Goal: Task Accomplishment & Management: Manage account settings

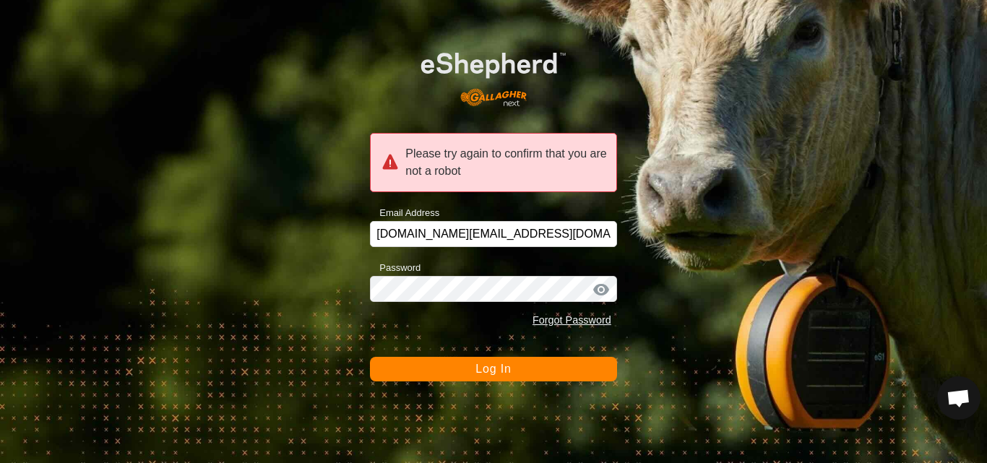
click at [480, 373] on span "Log In" at bounding box center [493, 369] width 35 height 12
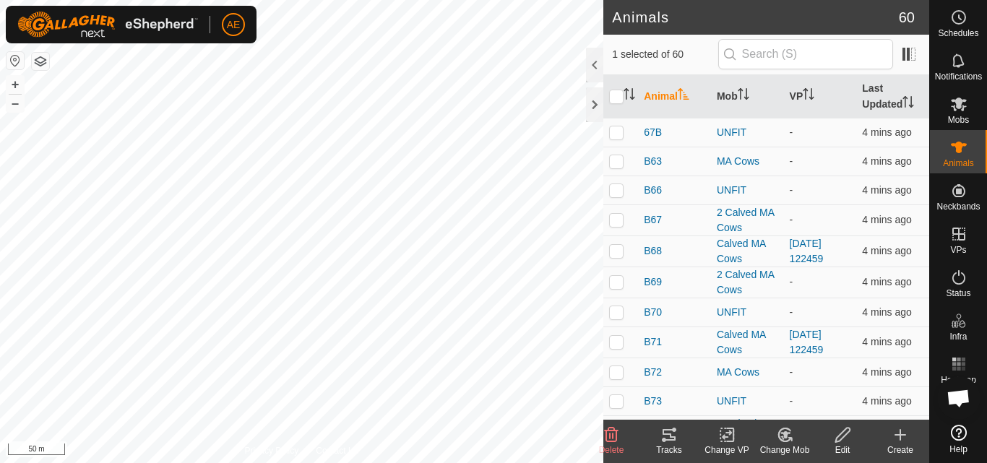
click at [790, 438] on icon at bounding box center [790, 439] width 3 height 3
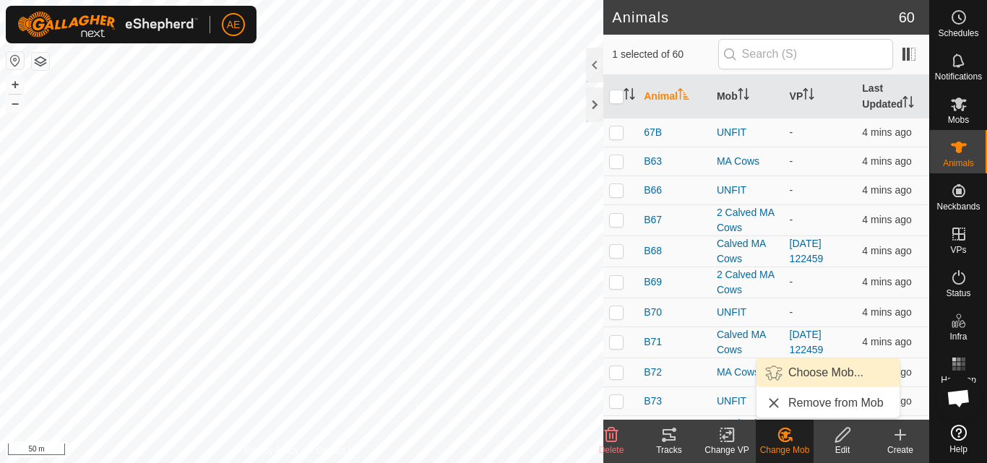
click at [819, 374] on link "Choose Mob..." at bounding box center [828, 373] width 143 height 29
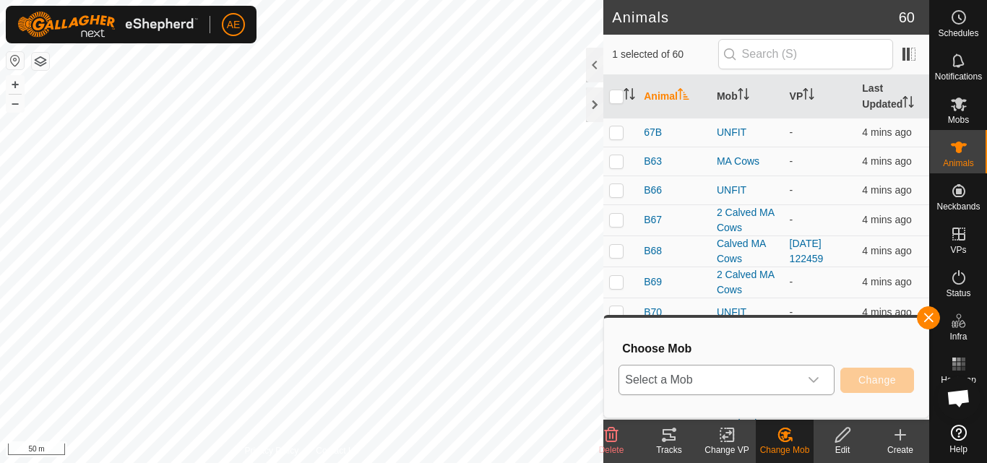
click at [822, 375] on div "dropdown trigger" at bounding box center [813, 380] width 29 height 29
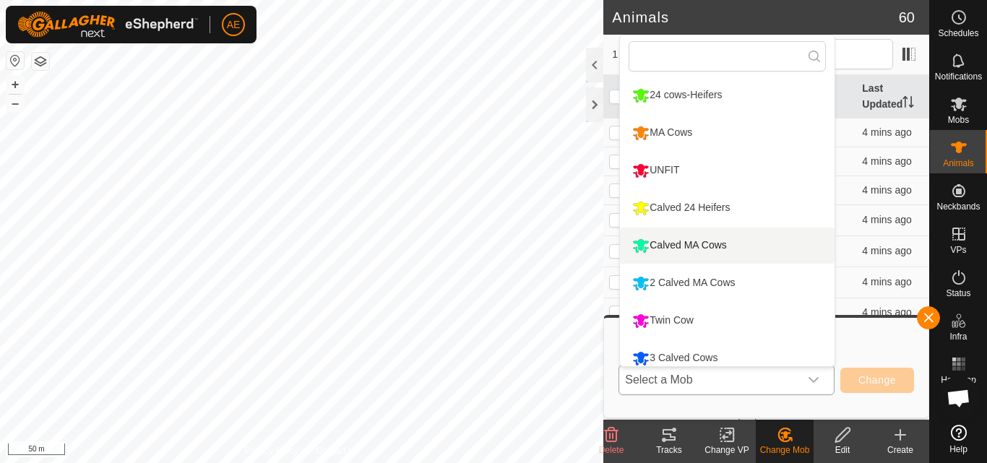
scroll to position [10, 0]
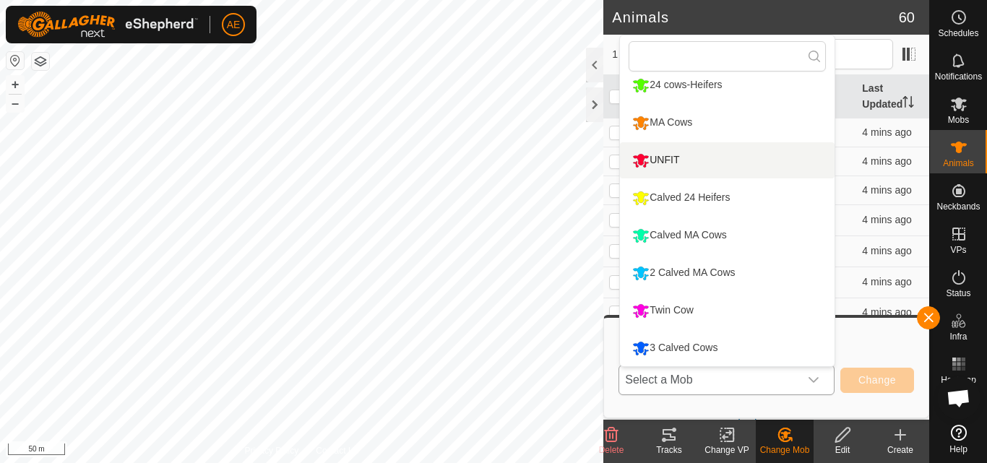
click at [711, 168] on li "UNFIT" at bounding box center [727, 160] width 215 height 36
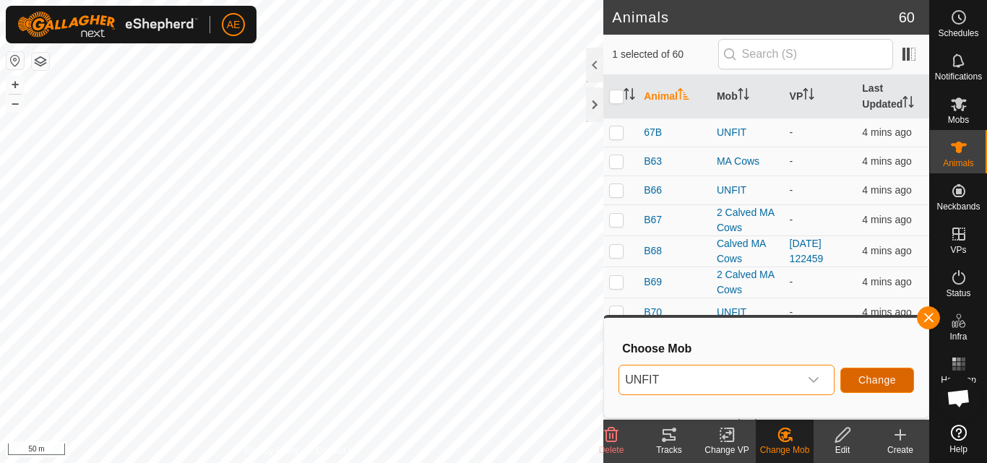
click at [893, 380] on span "Change" at bounding box center [878, 380] width 38 height 12
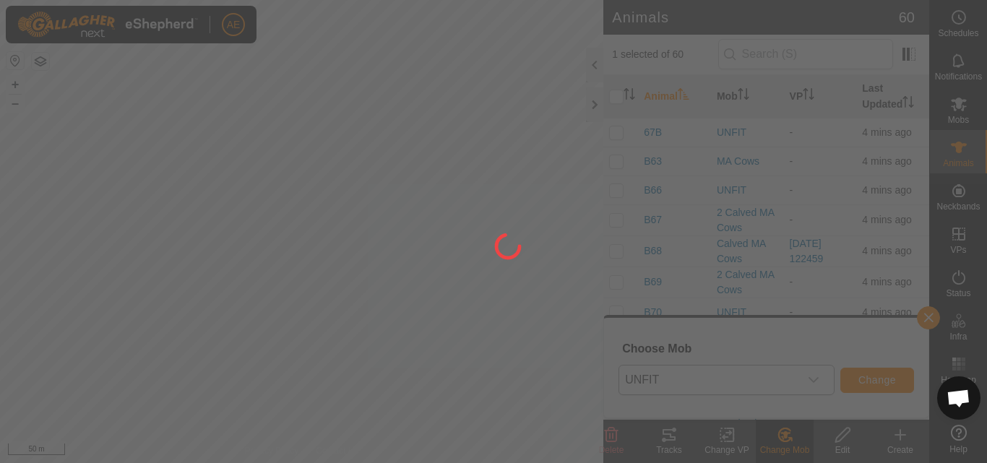
checkbox input "false"
